Goal: Navigation & Orientation: Find specific page/section

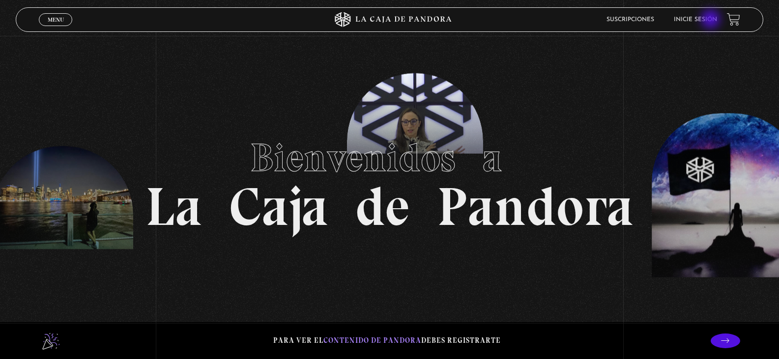
click at [712, 20] on link "Inicie sesión" at bounding box center [695, 20] width 43 height 6
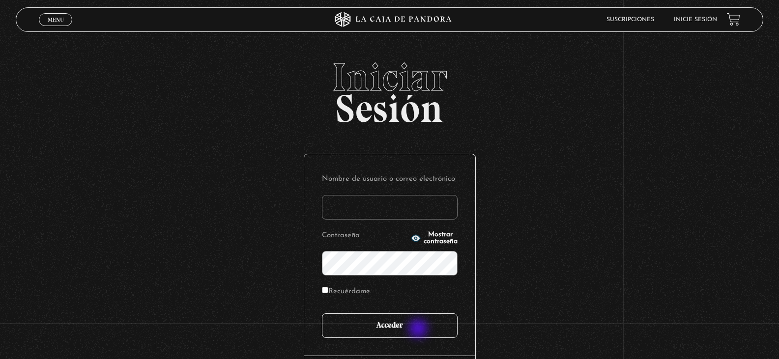
type input "laurensanabriavargas@gmail.com"
click at [419, 330] on input "Acceder" at bounding box center [390, 326] width 136 height 25
